Goal: Task Accomplishment & Management: Manage account settings

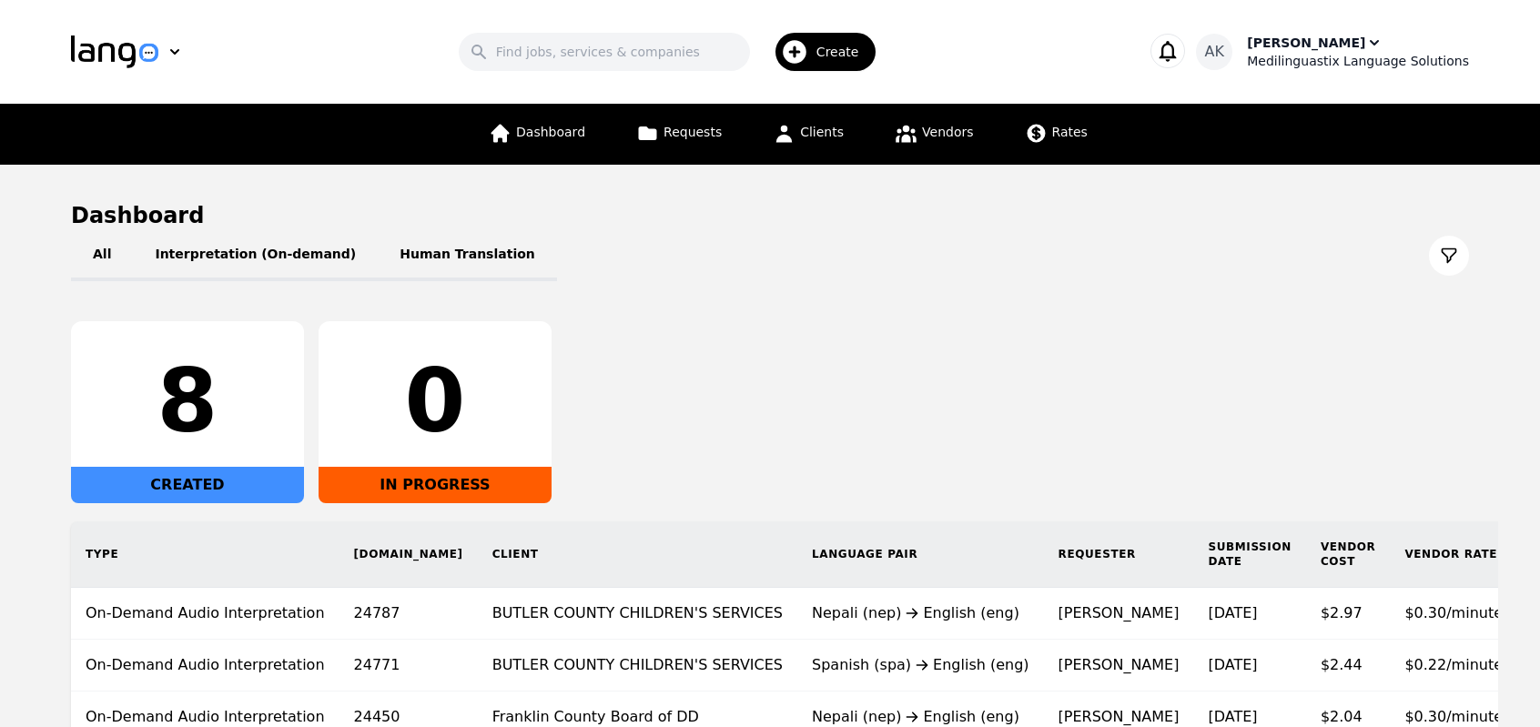
click at [1328, 63] on div "Medilinguastix Language Solutions" at bounding box center [1358, 61] width 222 height 18
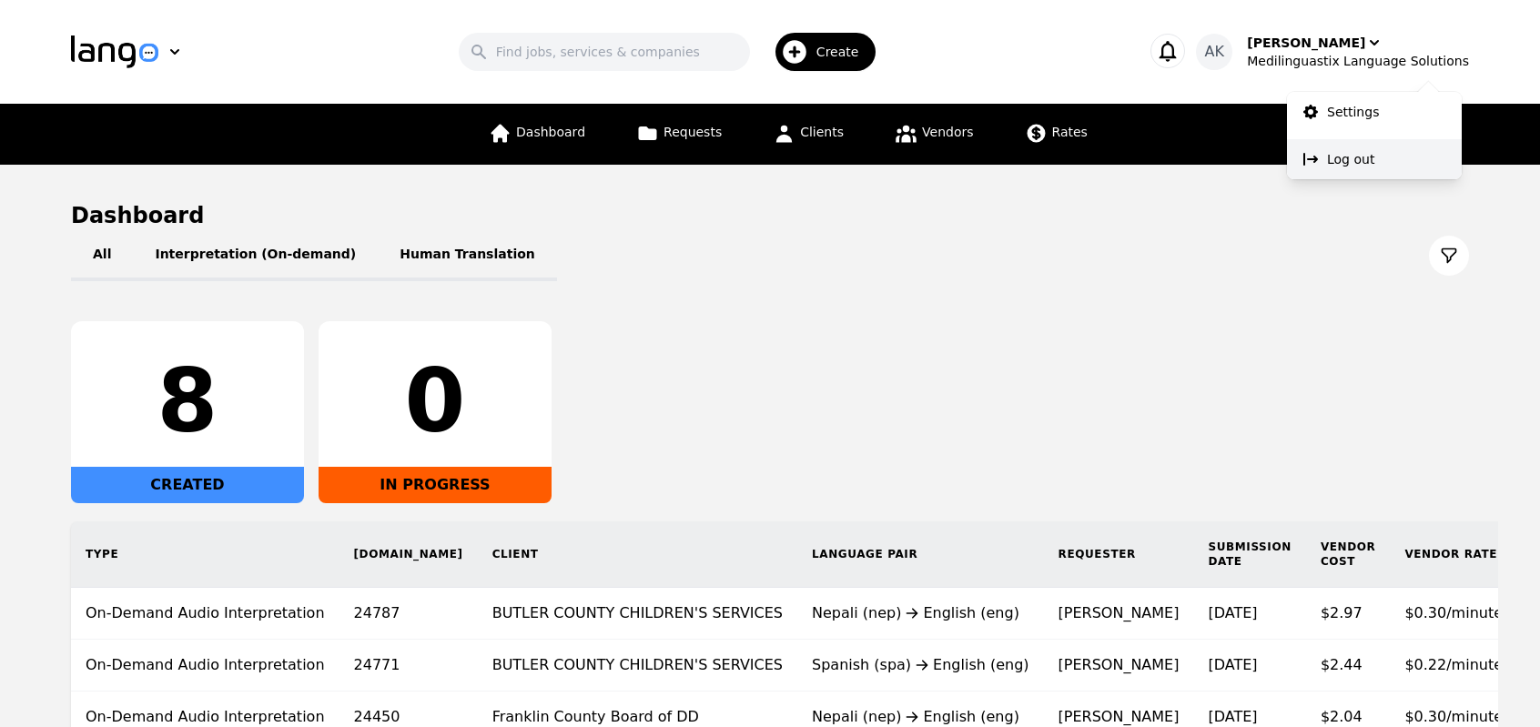
click at [1326, 167] on button "Log out" at bounding box center [1374, 159] width 175 height 40
